Goal: Complete application form

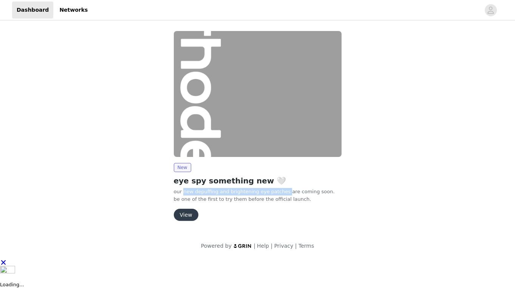
drag, startPoint x: 183, startPoint y: 191, endPoint x: 282, endPoint y: 191, distance: 99.1
click at [284, 191] on p "our new depuffing and brightening eye patches are coming soon. be one of the fi…" at bounding box center [258, 195] width 168 height 15
copy p "new depuffing and brightening eye patches"
click at [186, 211] on button "View" at bounding box center [186, 215] width 25 height 12
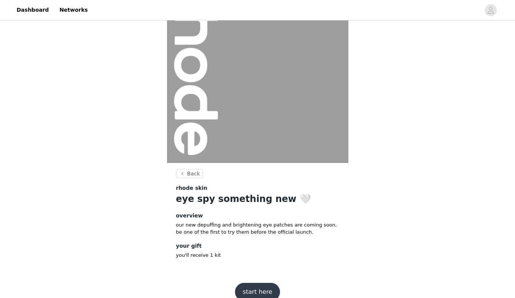
scroll to position [53, 0]
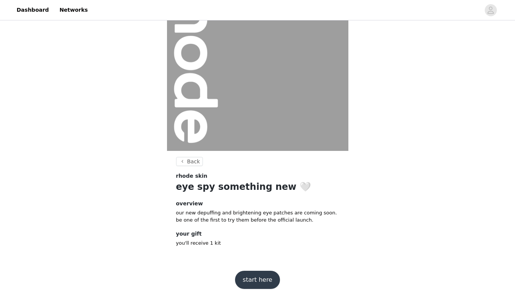
click at [255, 275] on button "start here" at bounding box center [257, 280] width 45 height 18
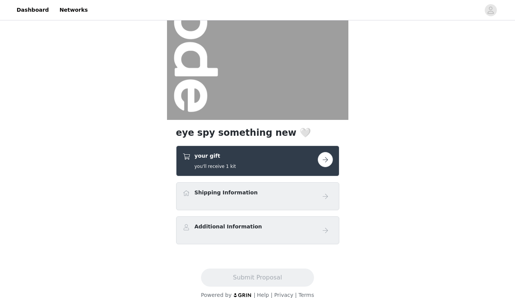
scroll to position [94, 0]
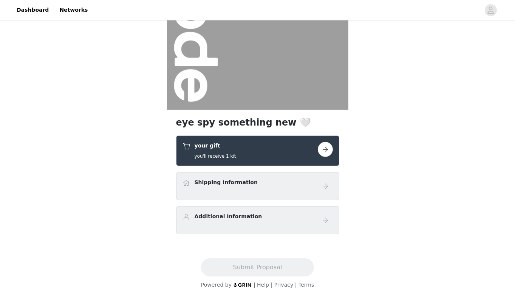
click at [331, 152] on button "button" at bounding box center [325, 149] width 15 height 15
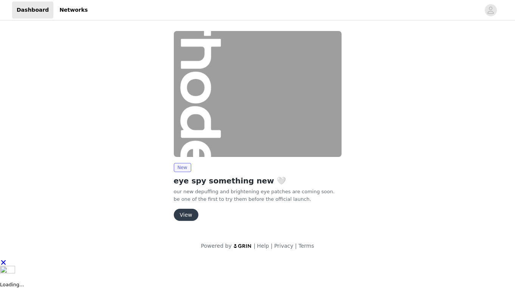
click at [181, 209] on button "View" at bounding box center [186, 215] width 25 height 12
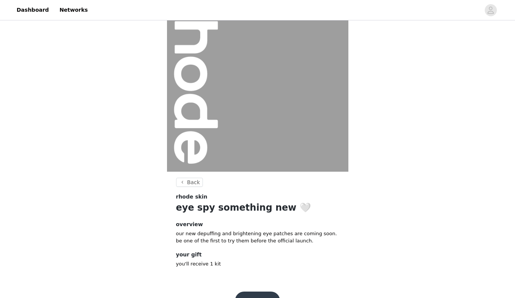
scroll to position [53, 0]
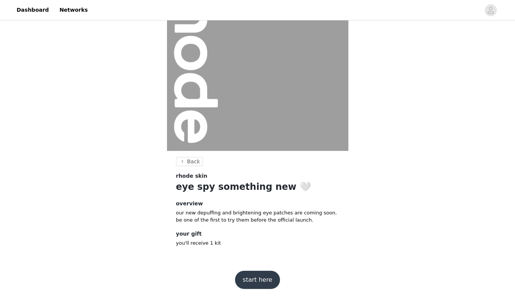
click at [255, 282] on button "start here" at bounding box center [257, 280] width 45 height 18
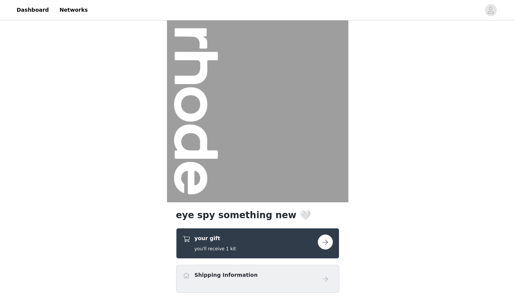
scroll to position [94, 0]
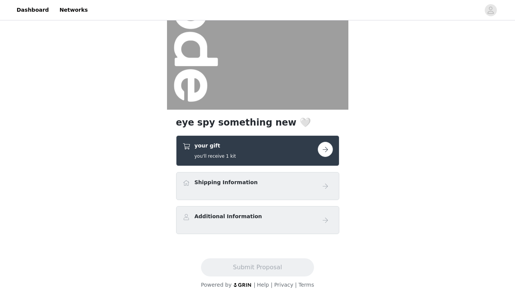
click at [333, 146] on div "your gift you'll receive 1 kit" at bounding box center [257, 150] width 163 height 31
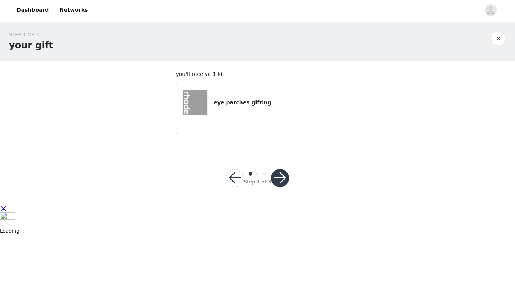
click at [279, 180] on button "button" at bounding box center [280, 178] width 18 height 18
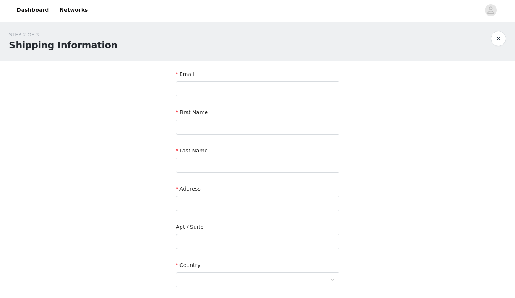
click at [239, 97] on div "Email" at bounding box center [257, 84] width 163 height 29
click at [229, 90] on input "text" at bounding box center [257, 88] width 163 height 15
type input "[EMAIL_ADDRESS][DOMAIN_NAME]"
type input "Marina"
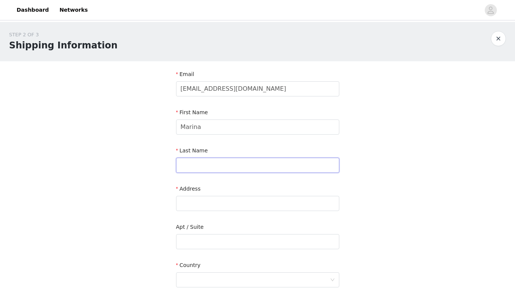
type input "Santarossa"
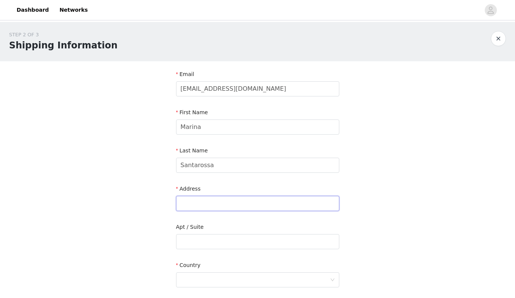
type input "[STREET_ADDRESS]"
type input "Unit 301"
type input "[GEOGRAPHIC_DATA]"
type input "M5V0K8"
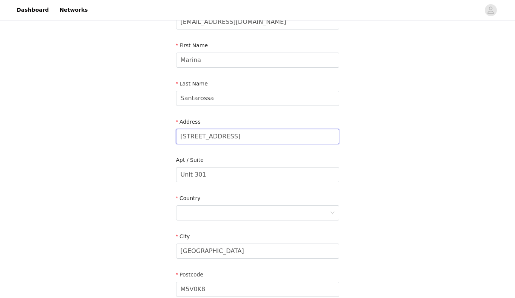
click at [218, 135] on input "[STREET_ADDRESS]" at bounding box center [257, 136] width 163 height 15
click at [474, 102] on div "STEP 2 OF 3 Shipping Information Email [EMAIL_ADDRESS][DOMAIN_NAME] First Name …" at bounding box center [257, 155] width 515 height 401
click at [233, 141] on input "[STREET_ADDRESS]" at bounding box center [257, 136] width 163 height 15
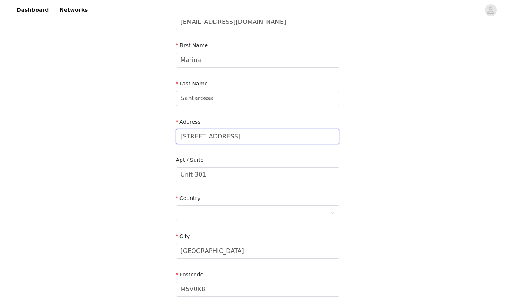
click at [233, 141] on input "[STREET_ADDRESS]" at bounding box center [257, 136] width 163 height 15
paste input "[STREET_ADDRESS]"
click at [268, 139] on input "[STREET_ADDRESS]" at bounding box center [257, 136] width 163 height 15
type input "[STREET_ADDRESS]"
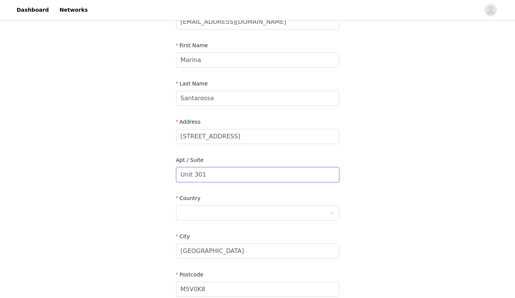
click at [213, 170] on input "Unit 301" at bounding box center [257, 174] width 163 height 15
click at [213, 171] on input "Unit 301" at bounding box center [257, 174] width 163 height 15
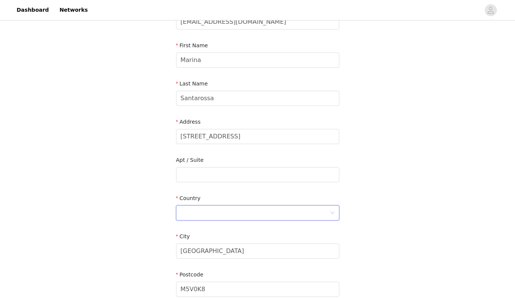
click at [227, 217] on div at bounding box center [255, 213] width 149 height 14
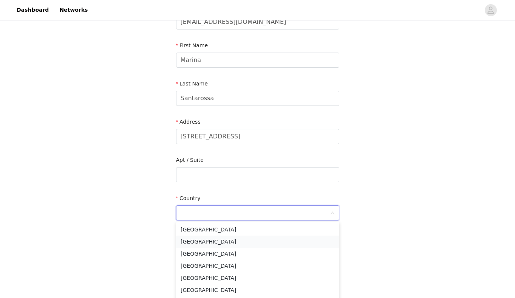
click at [226, 240] on li "[GEOGRAPHIC_DATA]" at bounding box center [257, 242] width 163 height 12
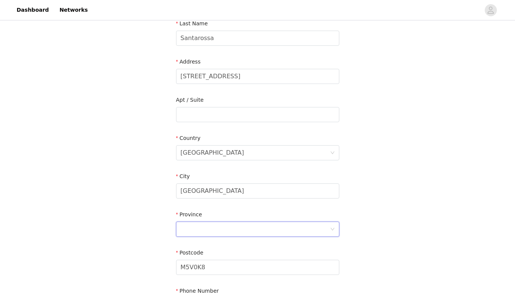
click at [219, 228] on div at bounding box center [255, 229] width 149 height 14
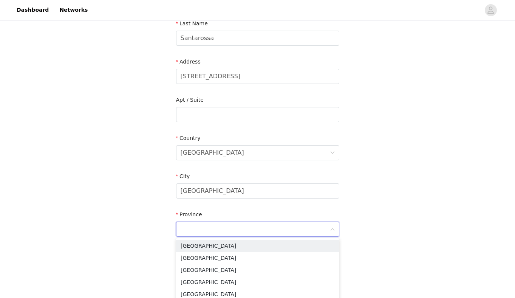
scroll to position [147, 0]
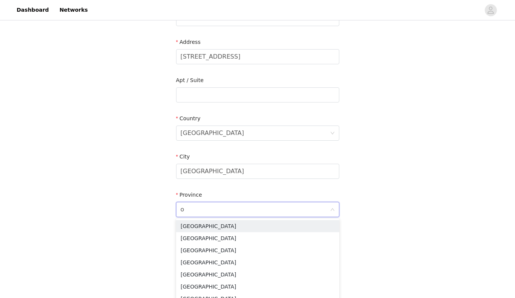
type input "on"
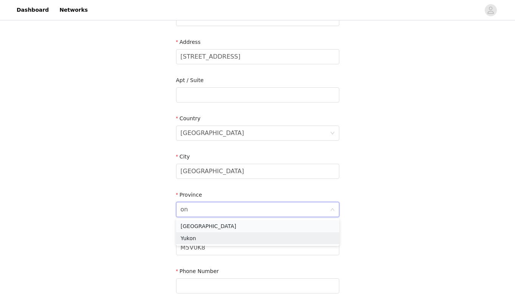
click at [210, 222] on li "[GEOGRAPHIC_DATA]" at bounding box center [257, 226] width 163 height 12
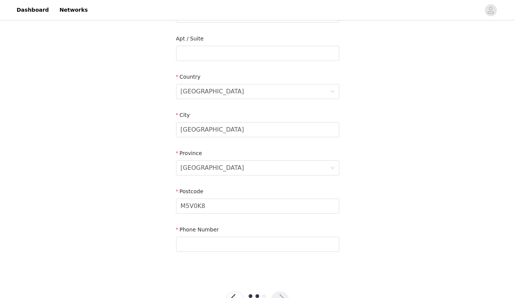
scroll to position [217, 0]
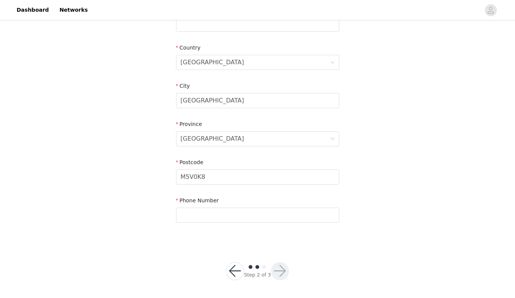
click at [197, 165] on div "Postcode" at bounding box center [257, 163] width 163 height 11
click at [202, 176] on input "M5V0K8" at bounding box center [257, 176] width 163 height 15
click at [202, 177] on input "M5V0K8" at bounding box center [257, 176] width 163 height 15
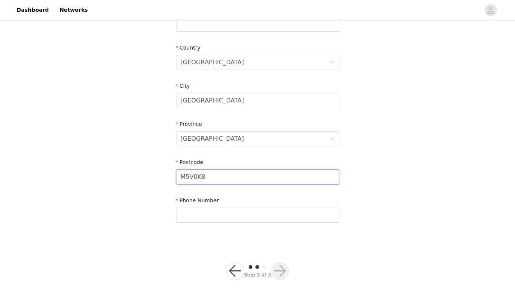
paste input "4R 2B9"
type input "M4R 2B9"
click at [230, 218] on input "text" at bounding box center [257, 215] width 163 height 15
paste input "[PHONE_NUMBER]"
type input "[PHONE_NUMBER]"
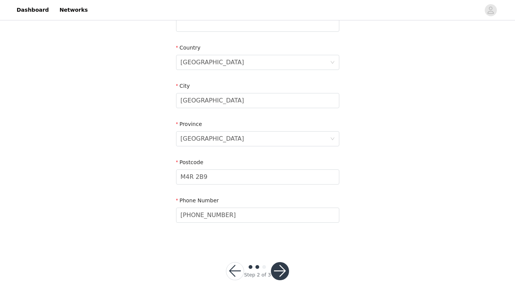
click at [126, 187] on div "STEP 2 OF 3 Shipping Information Email [EMAIL_ADDRESS][DOMAIN_NAME] First Name …" at bounding box center [257, 23] width 515 height 439
click at [282, 271] on button "button" at bounding box center [280, 271] width 18 height 18
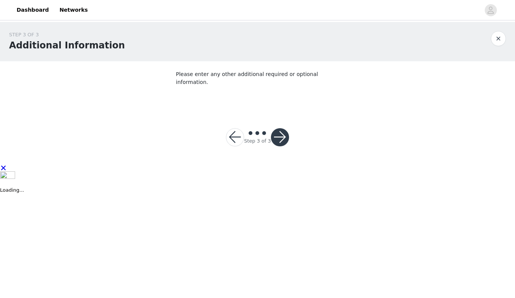
click at [286, 128] on button "button" at bounding box center [280, 137] width 18 height 18
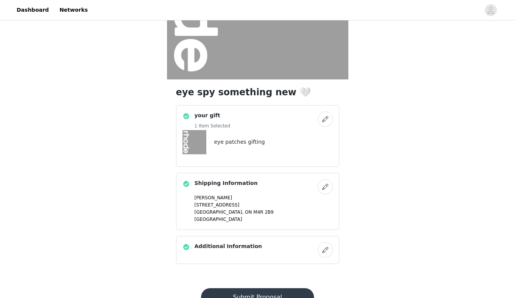
scroll to position [154, 0]
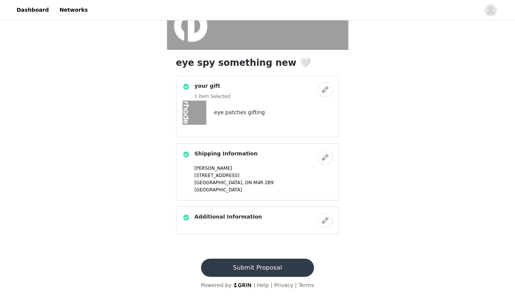
click at [238, 259] on button "Submit Proposal" at bounding box center [257, 268] width 113 height 18
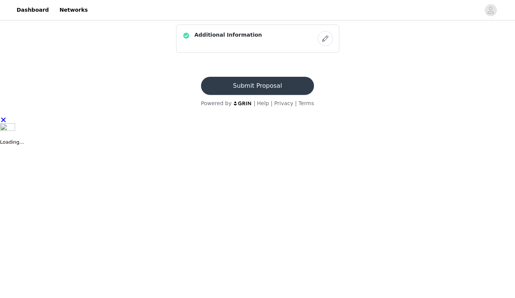
scroll to position [0, 0]
